Goal: Find specific page/section: Find specific page/section

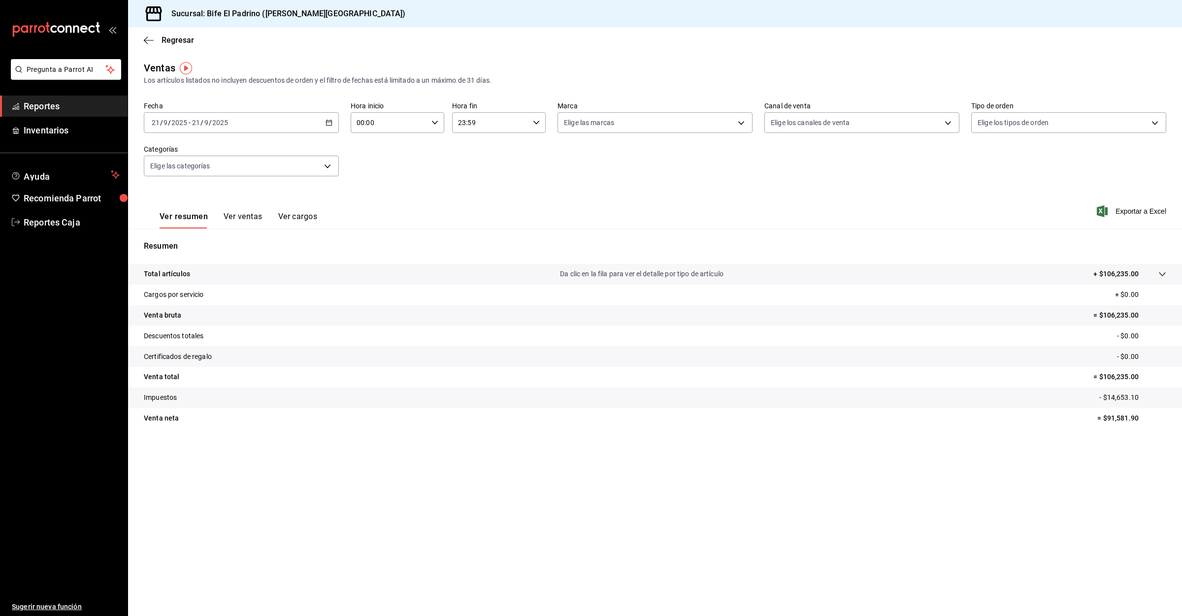
click at [46, 100] on span "Reportes" at bounding box center [72, 106] width 96 height 13
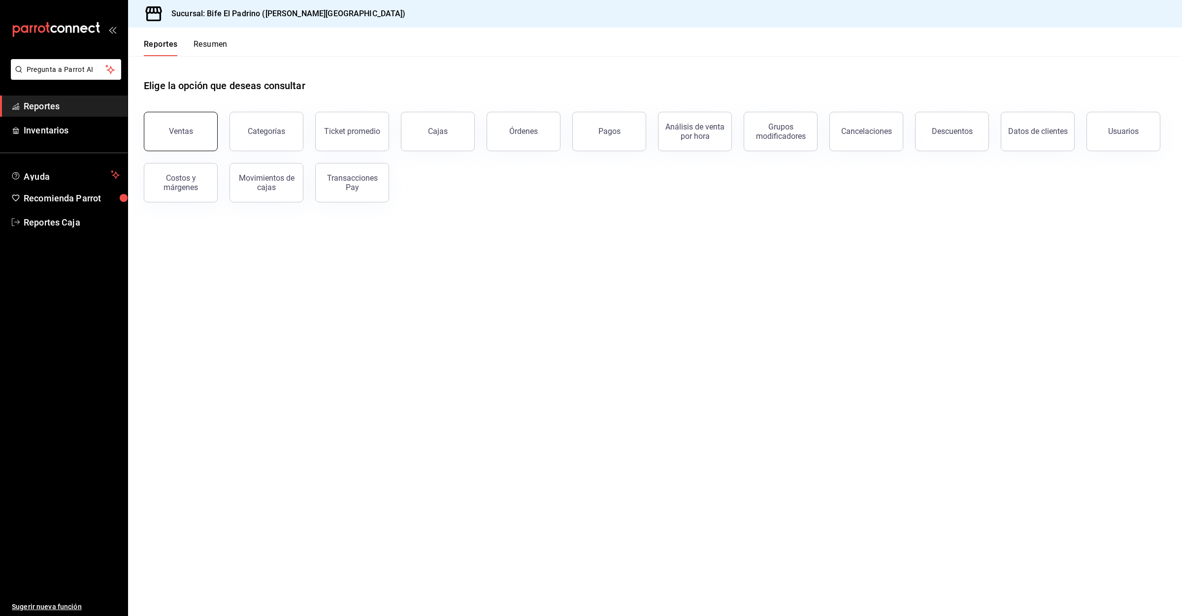
drag, startPoint x: 163, startPoint y: 134, endPoint x: 167, endPoint y: 130, distance: 6.3
click at [167, 130] on button "Ventas" at bounding box center [181, 131] width 74 height 39
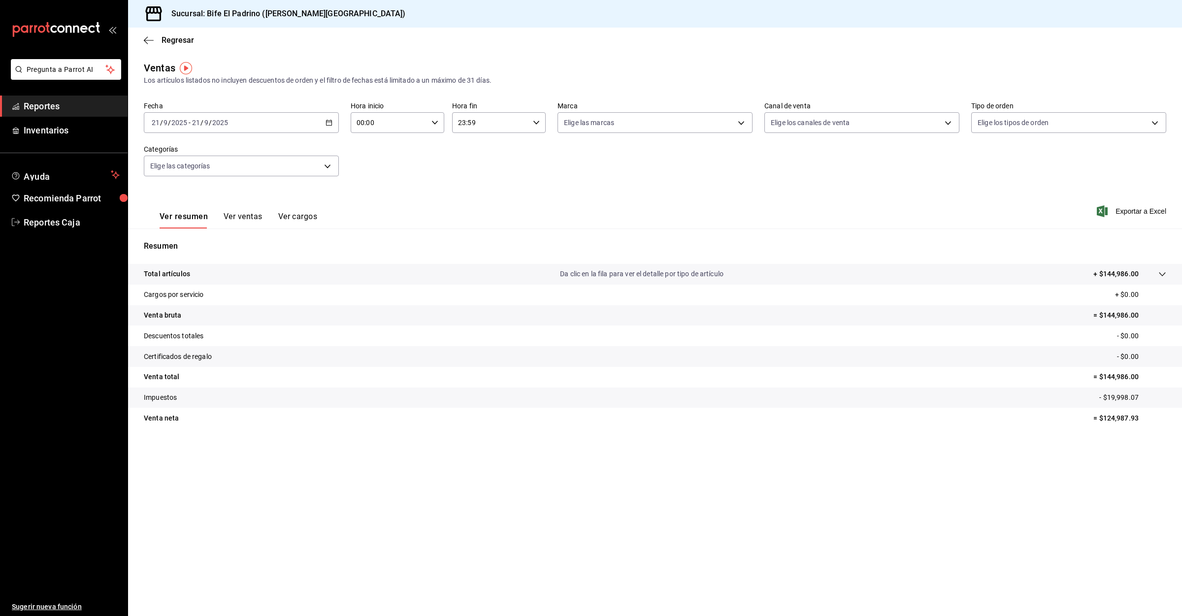
click at [59, 105] on span "Reportes" at bounding box center [72, 106] width 96 height 13
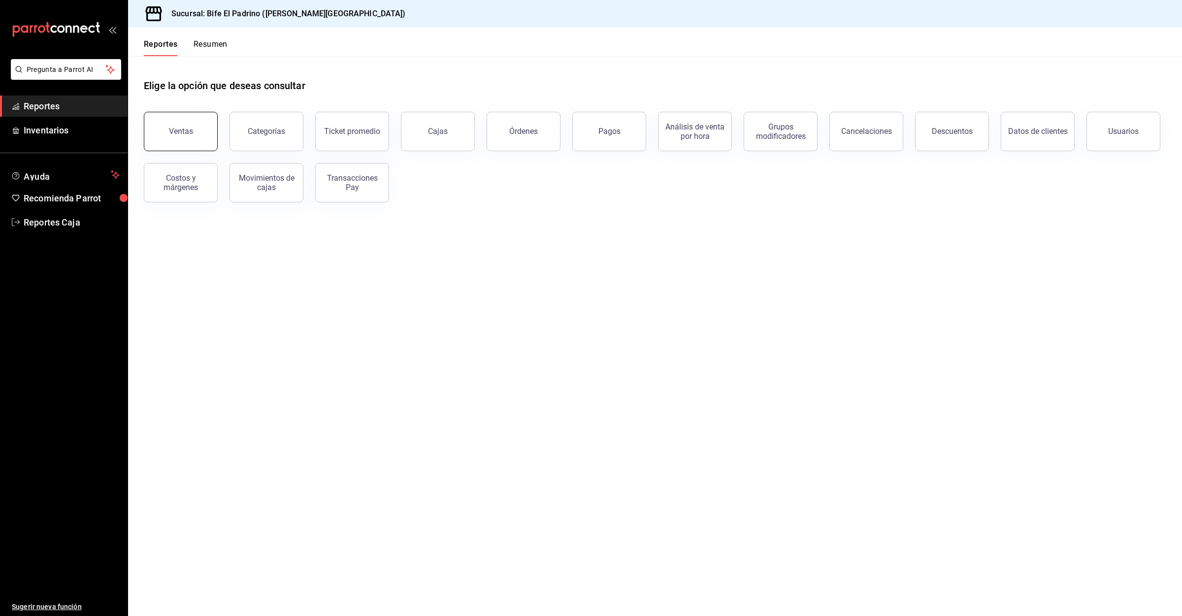
click at [173, 129] on div "Ventas" at bounding box center [181, 131] width 24 height 9
